Goal: Task Accomplishment & Management: Manage account settings

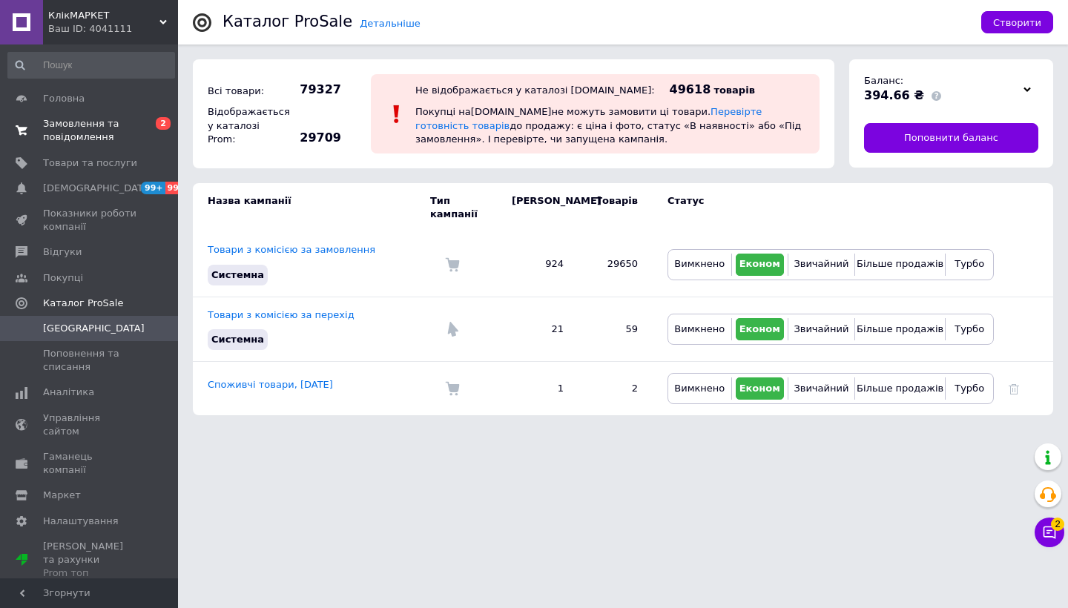
click at [104, 126] on span "Замовлення та повідомлення" at bounding box center [90, 130] width 94 height 27
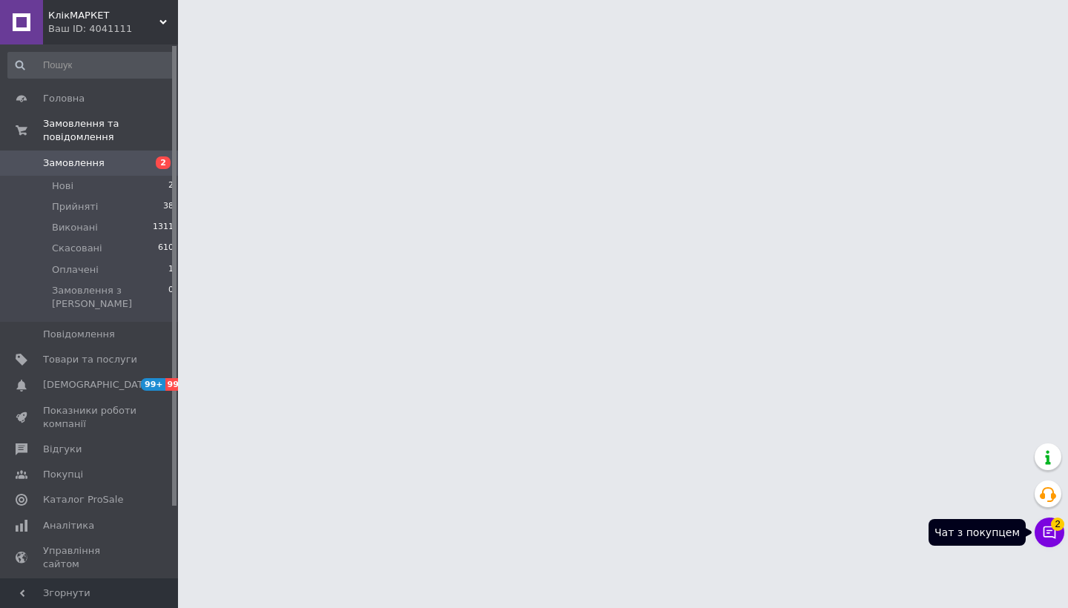
click at [1047, 526] on icon at bounding box center [1049, 532] width 13 height 13
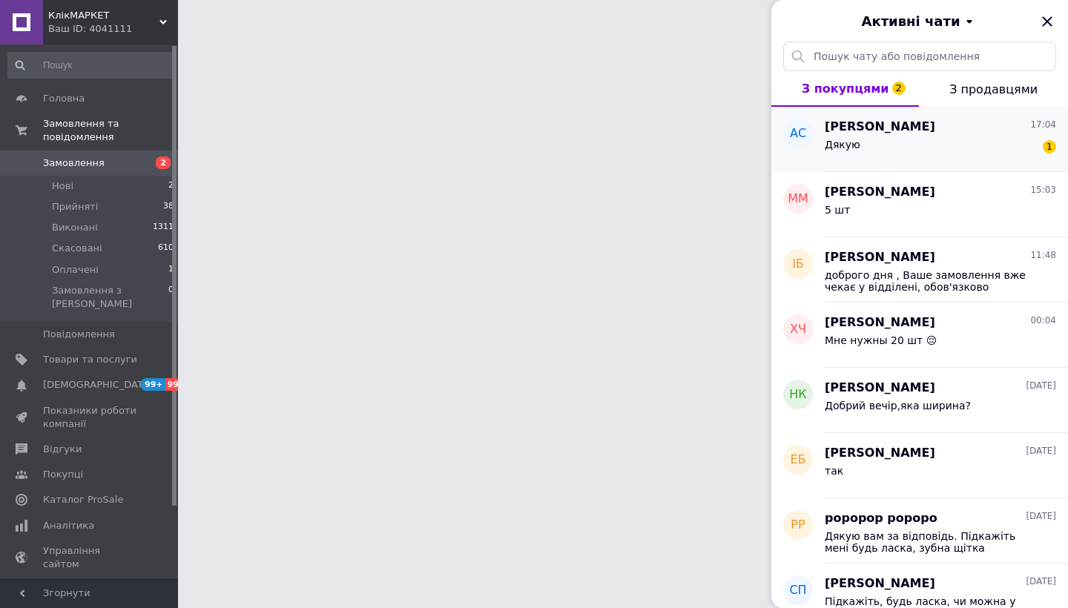
click at [1003, 133] on div "[PERSON_NAME] 17:04" at bounding box center [940, 127] width 231 height 17
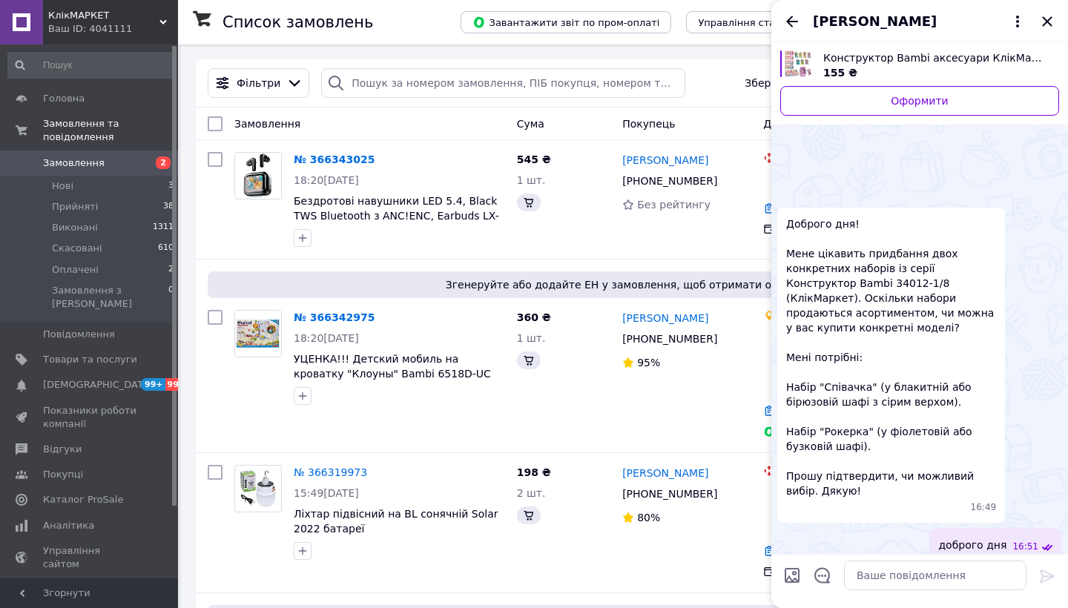
scroll to position [532, 0]
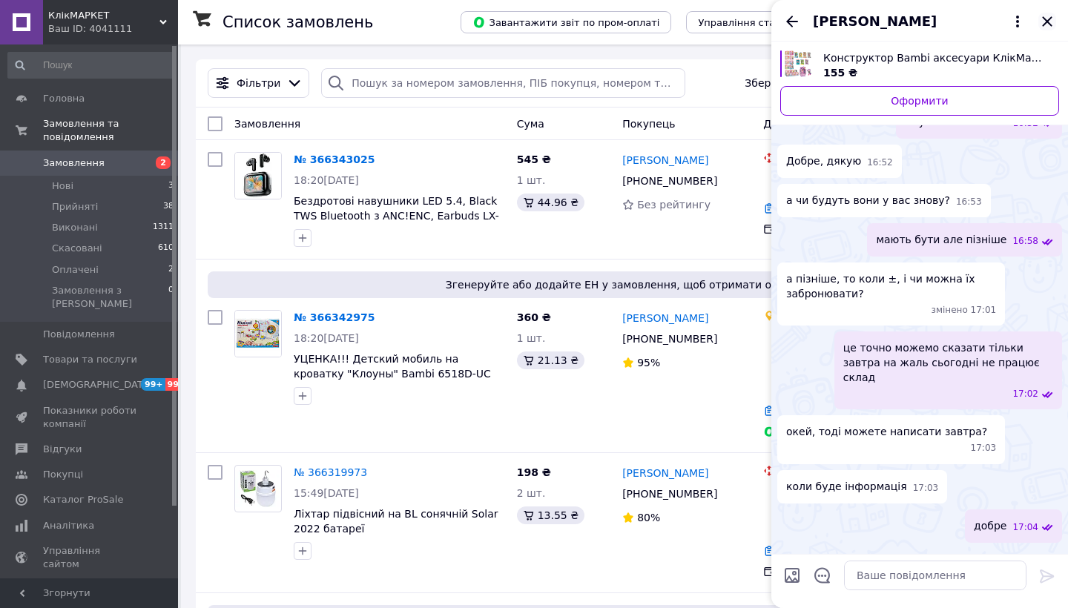
click at [1047, 16] on icon "Закрити" at bounding box center [1047, 22] width 18 height 18
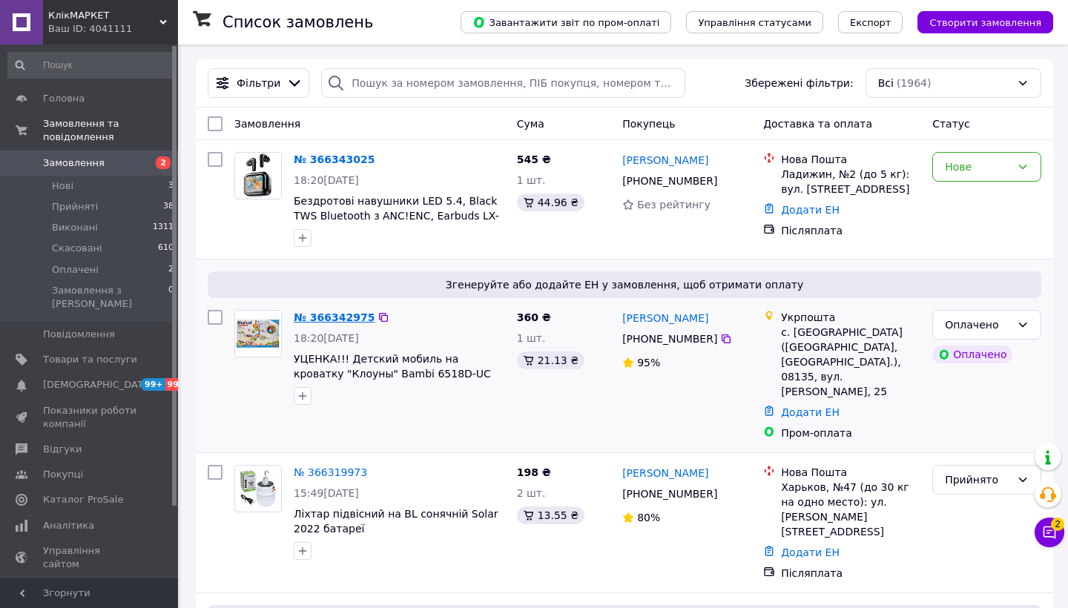
click at [351, 320] on link "№ 366342975" at bounding box center [334, 317] width 81 height 12
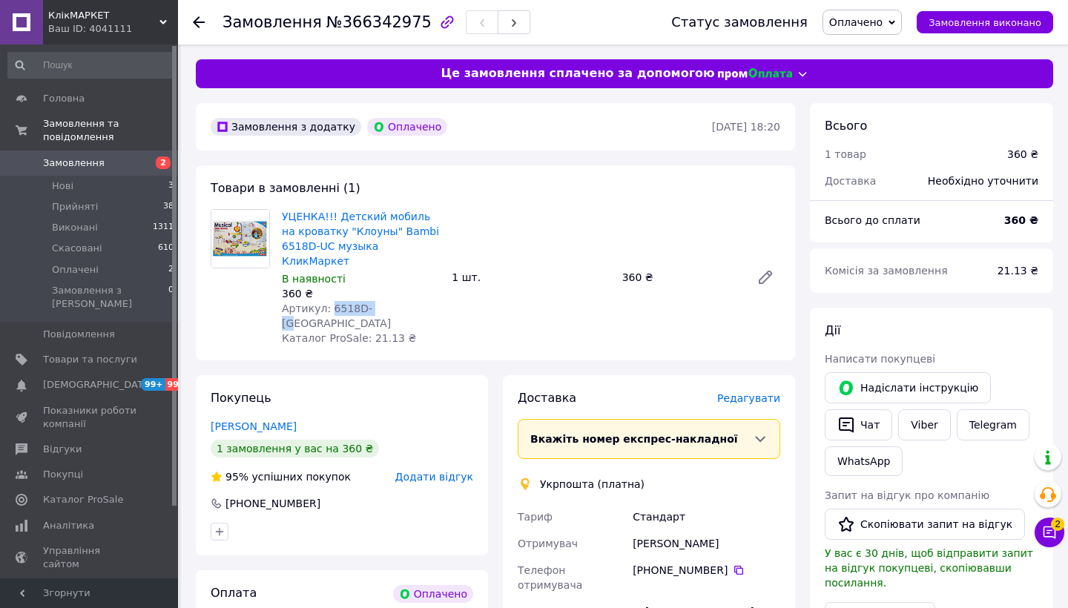
drag, startPoint x: 383, startPoint y: 291, endPoint x: 330, endPoint y: 290, distance: 53.4
click at [330, 301] on div "Артикул: 6518D-[GEOGRAPHIC_DATA]" at bounding box center [361, 316] width 158 height 30
copy span "6518D-[GEOGRAPHIC_DATA]"
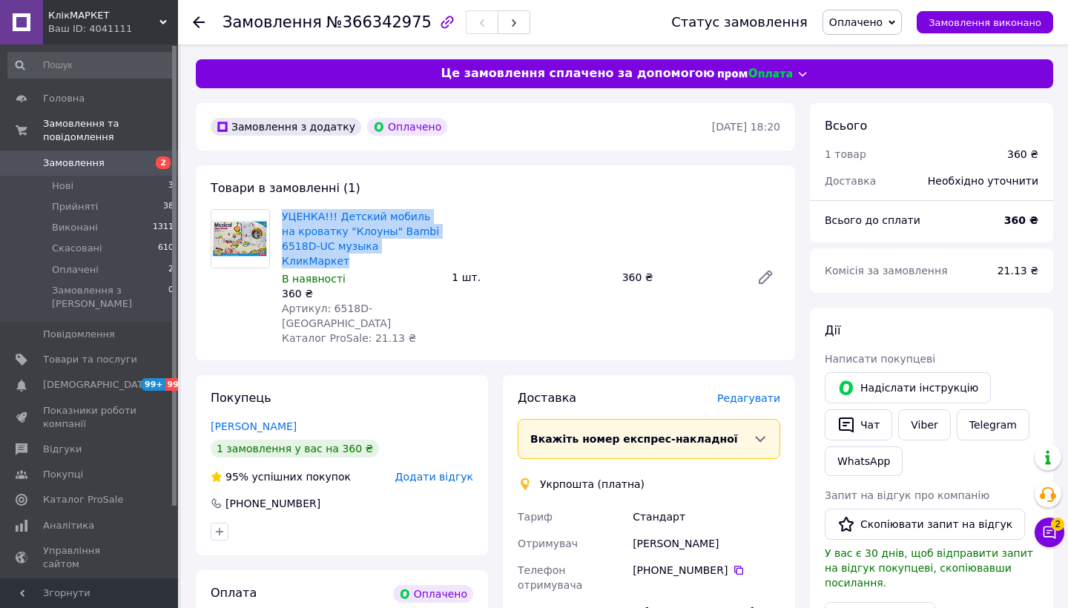
drag, startPoint x: 452, startPoint y: 237, endPoint x: 280, endPoint y: 214, distance: 173.6
click at [280, 214] on div "УЦЕНКА!!! Детский мобиль на кроватку "Клоуны" Bambi 6518D-UC музыка КликМаркет …" at bounding box center [531, 277] width 510 height 142
copy link "УЦЕНКА!!! Детский мобиль на кроватку "Клоуны" Bambi 6518D-UC музыка КликМаркет"
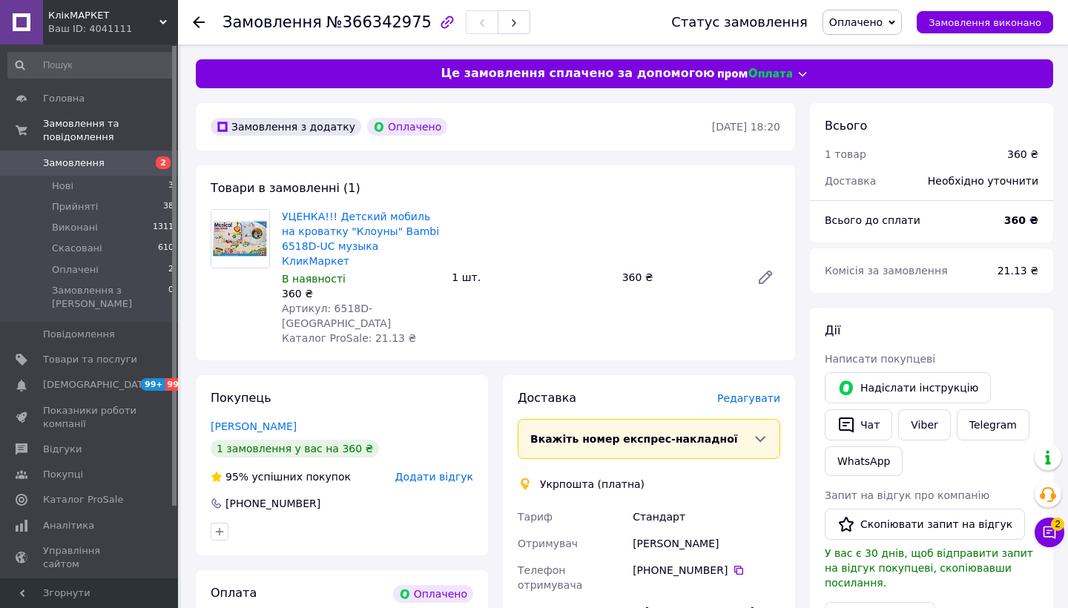
click at [198, 19] on use at bounding box center [199, 22] width 12 height 12
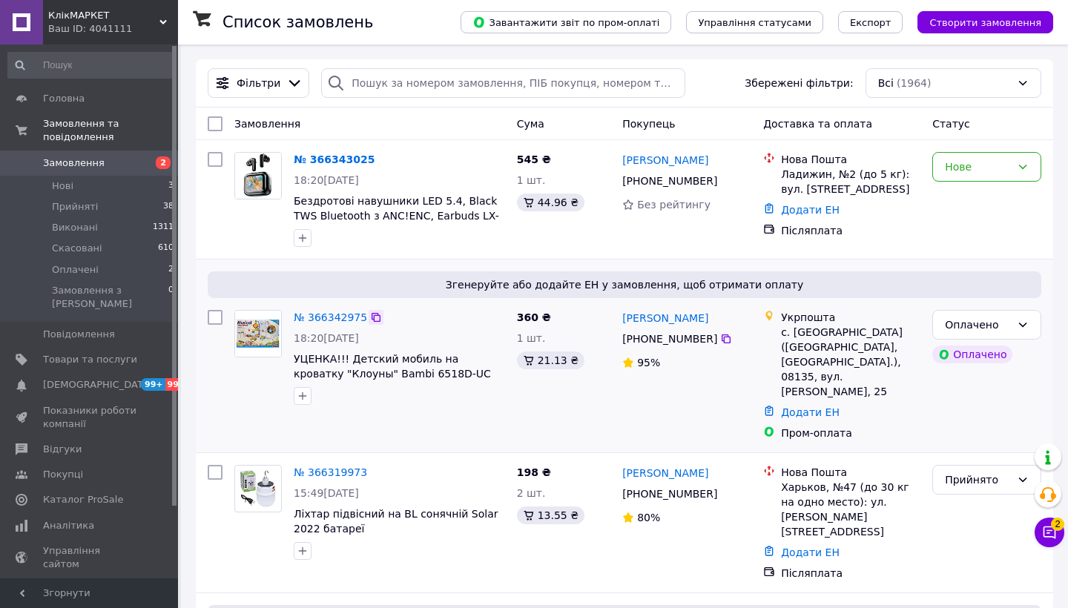
click at [375, 320] on icon at bounding box center [376, 317] width 12 height 12
click at [329, 322] on link "№ 366342975" at bounding box center [330, 317] width 73 height 12
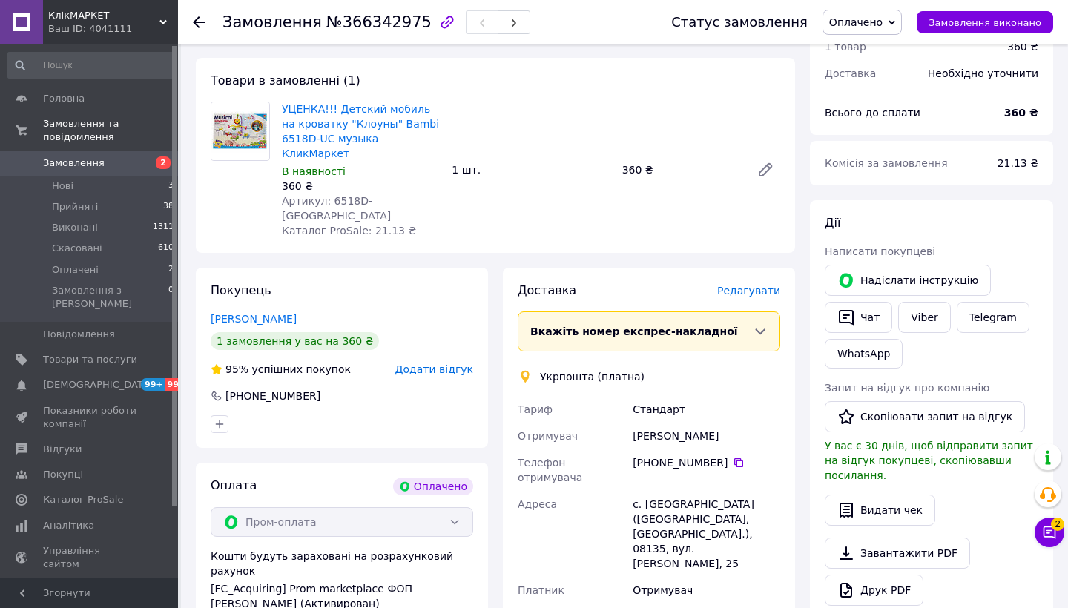
scroll to position [131, 0]
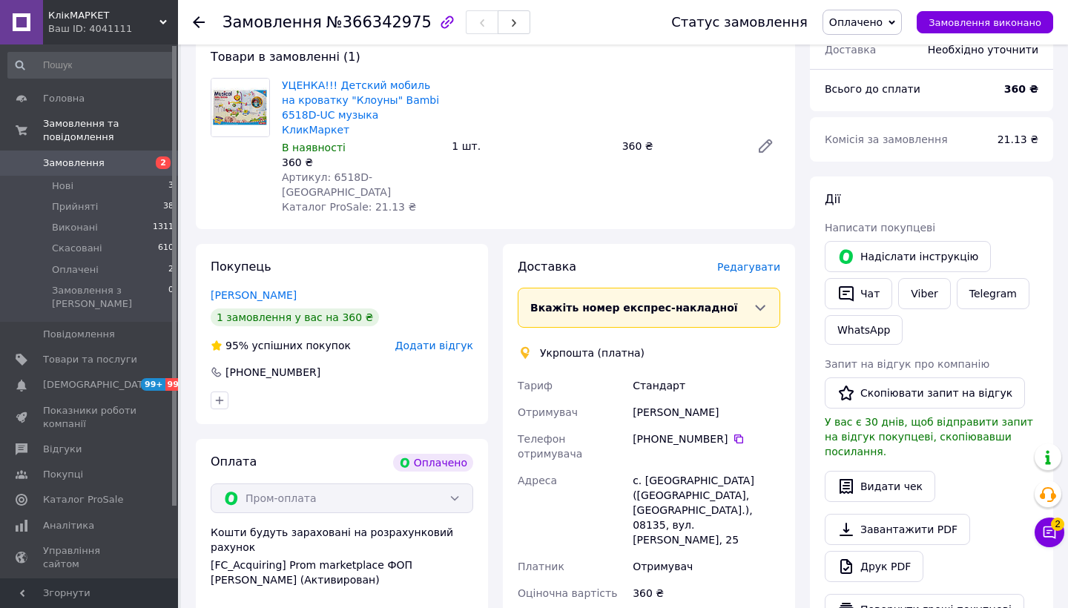
drag, startPoint x: 755, startPoint y: 376, endPoint x: 630, endPoint y: 373, distance: 125.4
click at [630, 399] on div "[PERSON_NAME]" at bounding box center [706, 412] width 153 height 27
copy div "[PERSON_NAME]"
drag, startPoint x: 727, startPoint y: 406, endPoint x: 662, endPoint y: 404, distance: 64.5
click at [662, 432] on div "[PHONE_NUMBER]" at bounding box center [707, 439] width 148 height 15
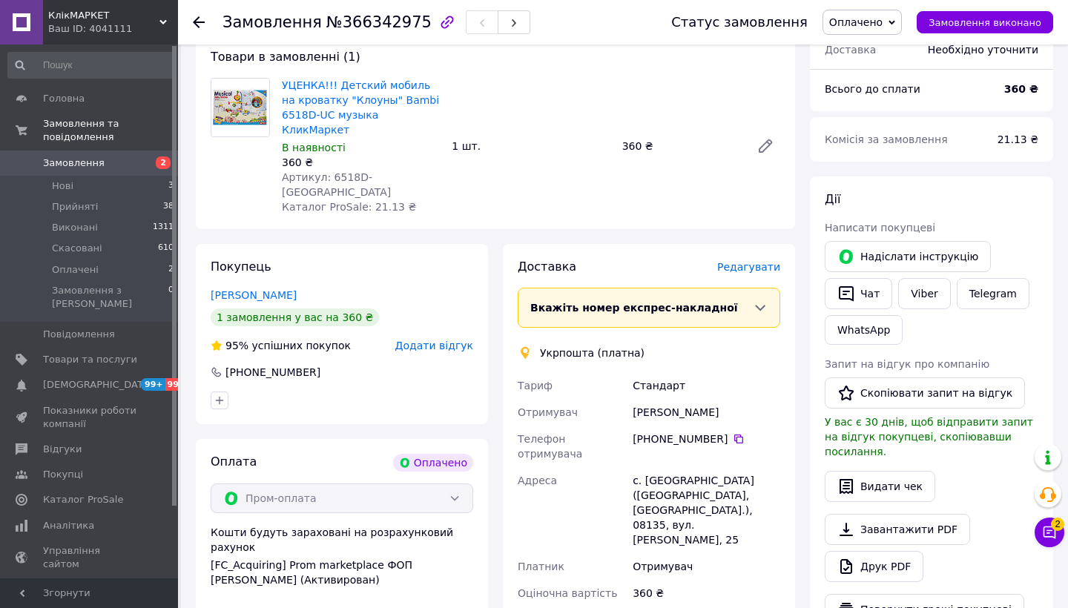
copy div "63 738 05 02"
drag, startPoint x: 723, startPoint y: 444, endPoint x: 751, endPoint y: 444, distance: 28.2
click at [751, 467] on div "с. [GEOGRAPHIC_DATA] ([GEOGRAPHIC_DATA], [GEOGRAPHIC_DATA].), 08135, вул. [PERS…" at bounding box center [706, 510] width 153 height 86
copy div "08135"
click at [133, 274] on li "Оплачені 2" at bounding box center [91, 270] width 182 height 21
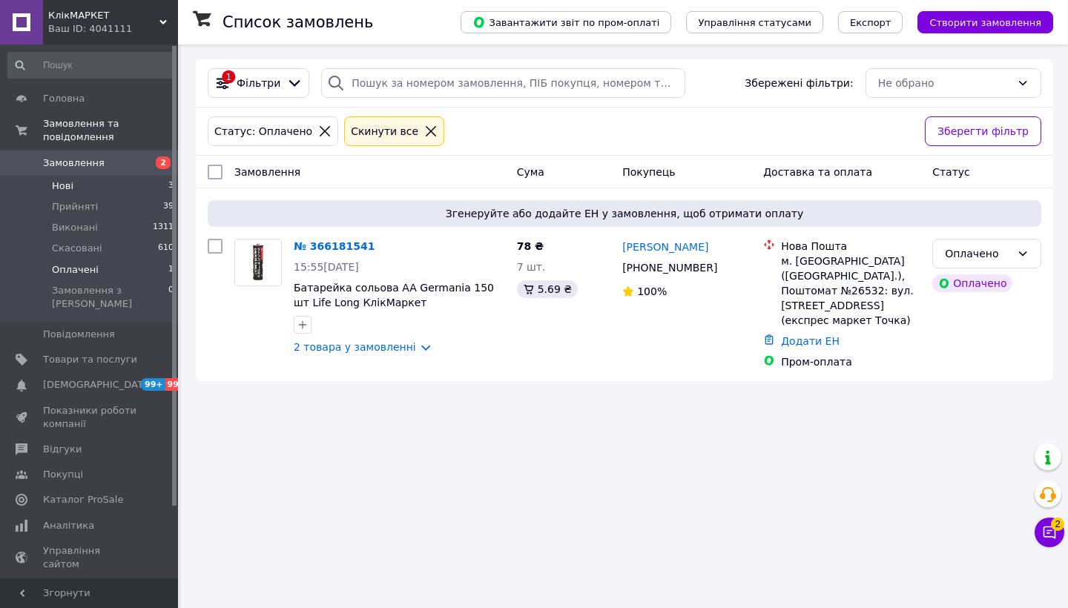
click at [138, 188] on li "Нові 3" at bounding box center [91, 186] width 182 height 21
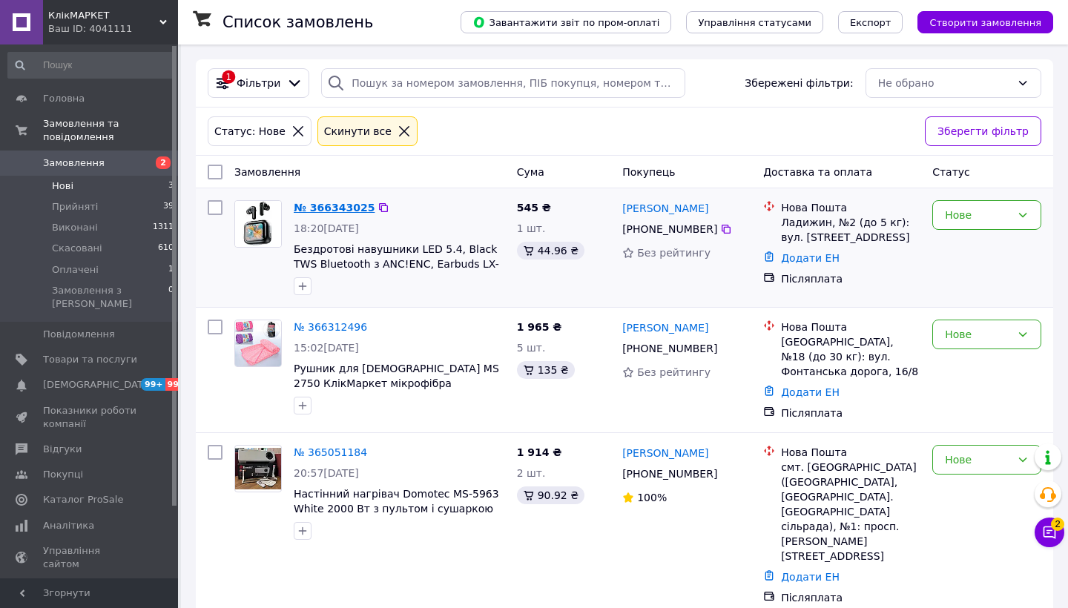
click at [348, 209] on link "№ 366343025" at bounding box center [334, 208] width 81 height 12
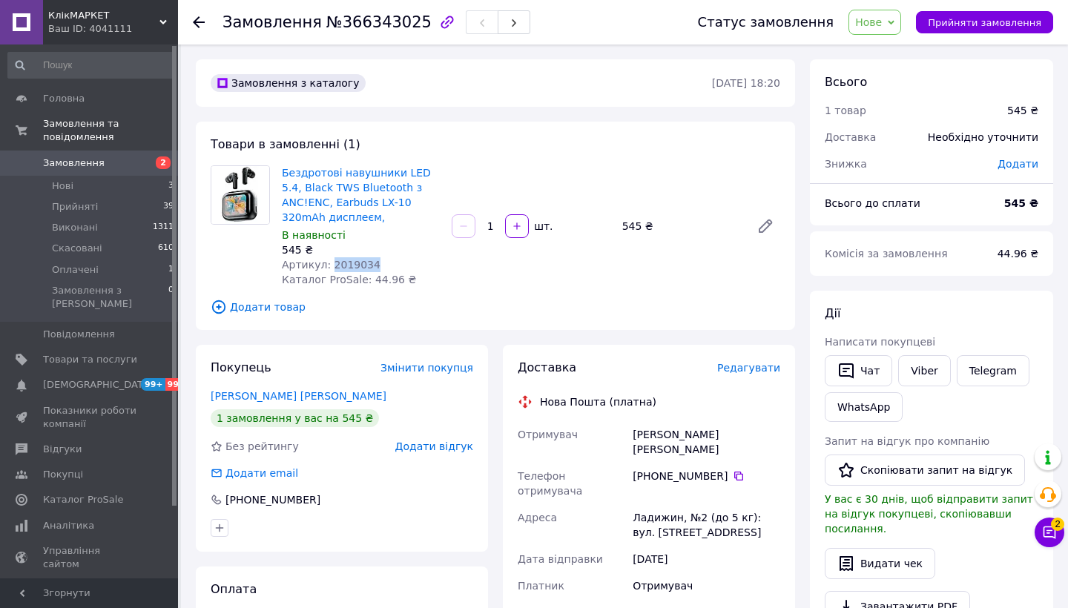
drag, startPoint x: 379, startPoint y: 262, endPoint x: 331, endPoint y: 259, distance: 48.3
click at [331, 259] on div "Артикул: 2019034" at bounding box center [361, 264] width 158 height 15
copy span "2019034"
click at [122, 253] on li "Скасовані 610" at bounding box center [91, 248] width 182 height 21
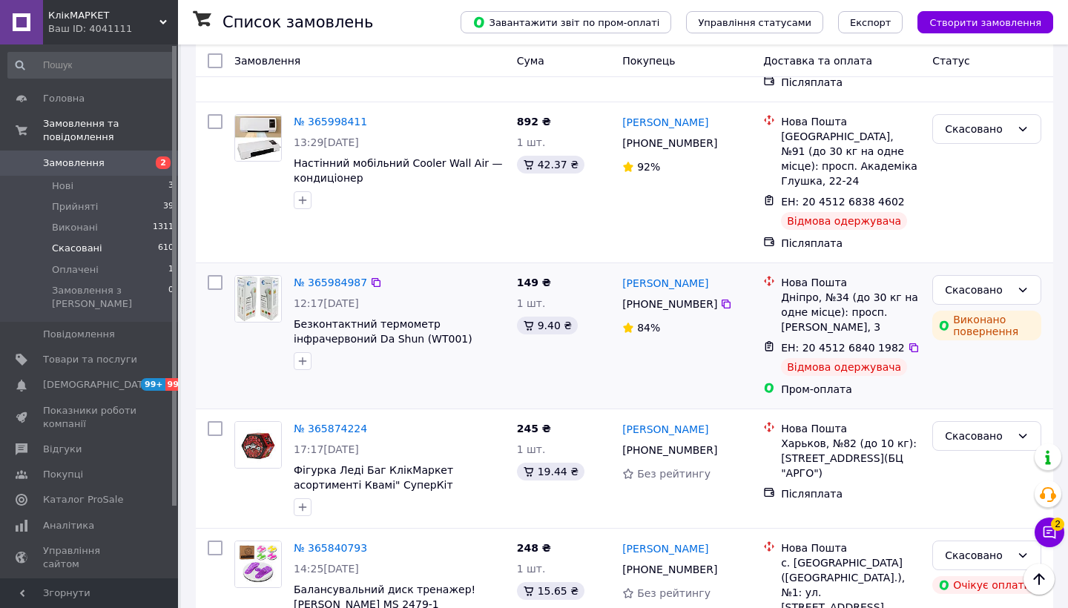
scroll to position [596, 0]
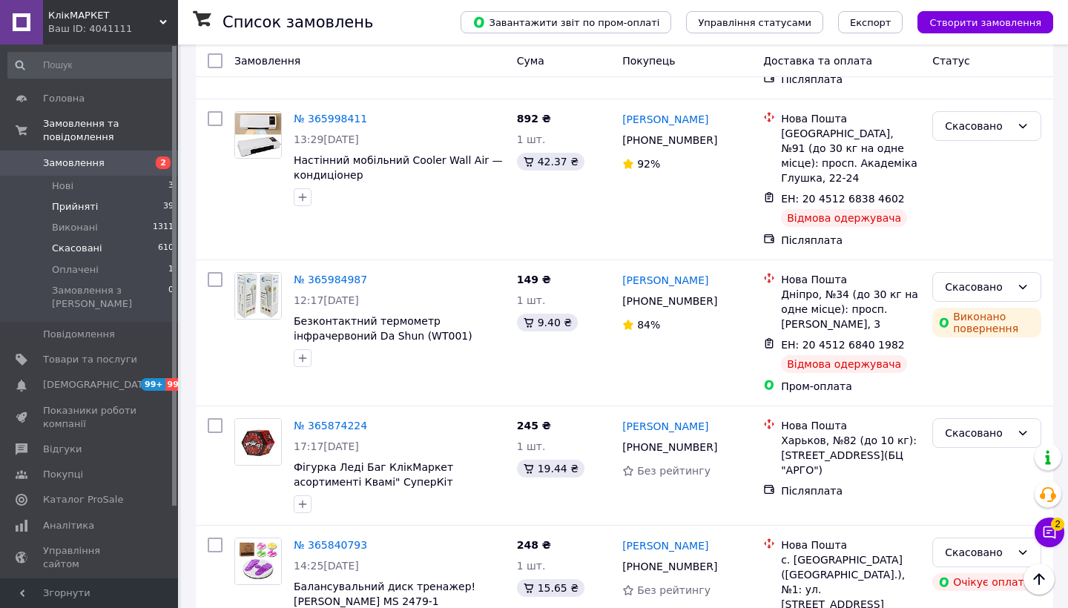
click at [145, 206] on li "Прийняті 39" at bounding box center [91, 207] width 182 height 21
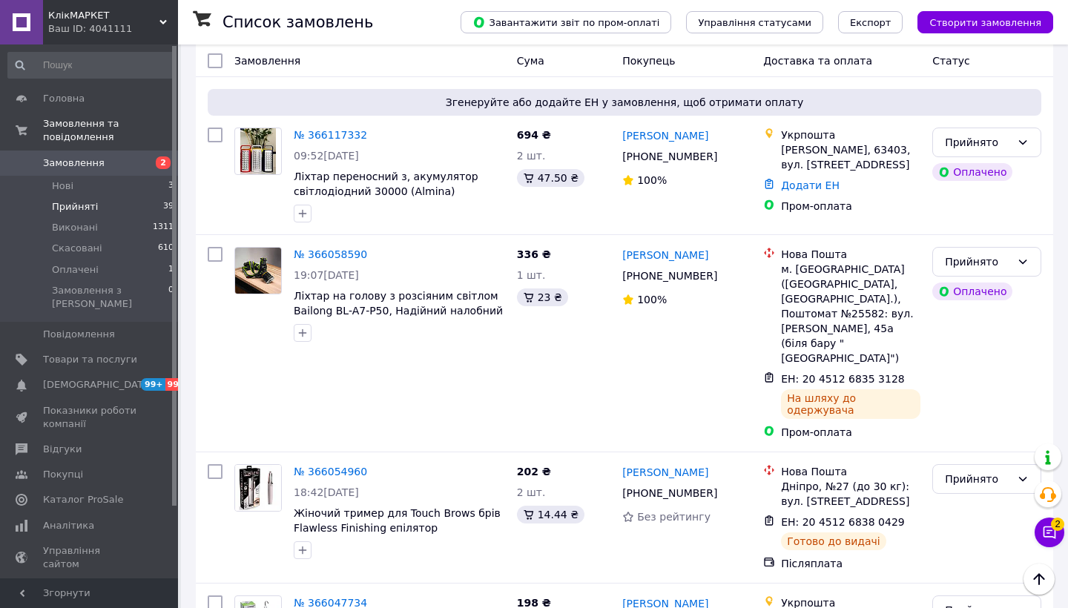
scroll to position [2637, 0]
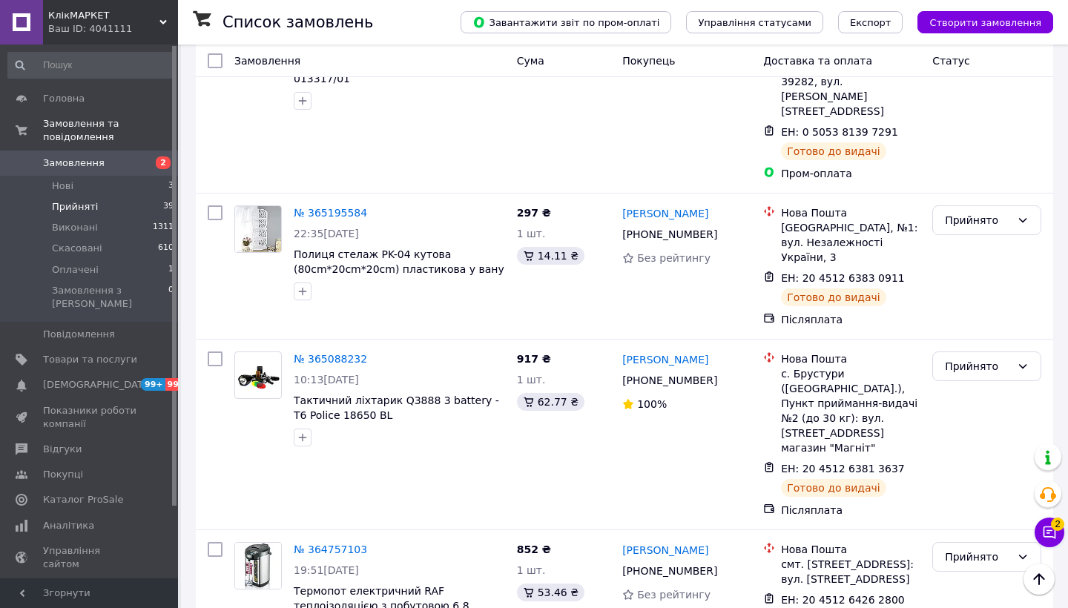
scroll to position [2520, 0]
click at [89, 443] on span "Відгуки" at bounding box center [90, 449] width 94 height 13
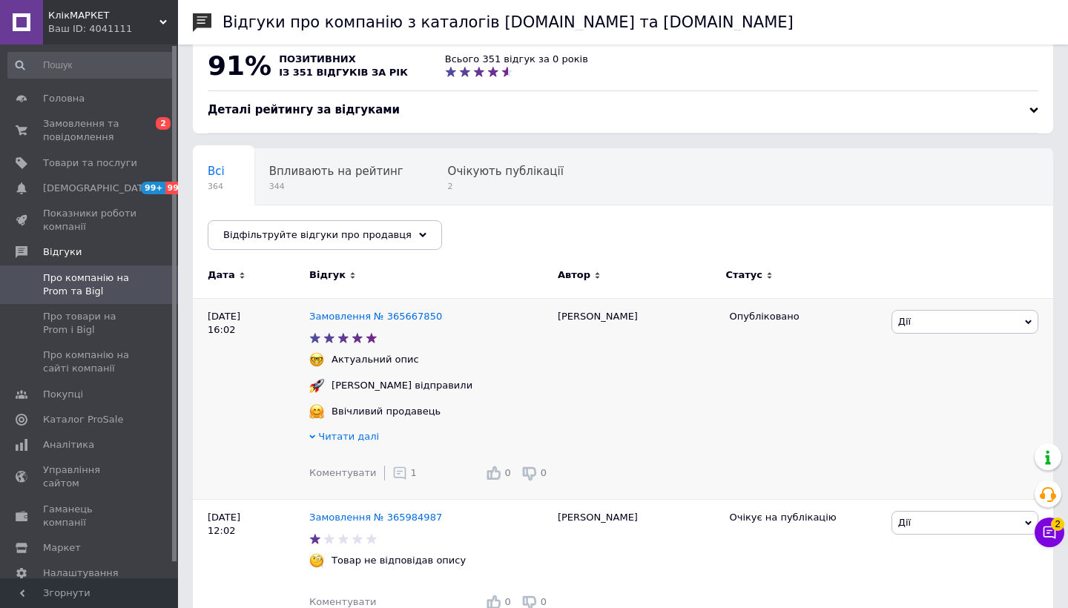
scroll to position [21, 0]
click at [92, 134] on span "Замовлення та повідомлення" at bounding box center [90, 130] width 94 height 27
